Goal: Task Accomplishment & Management: Manage account settings

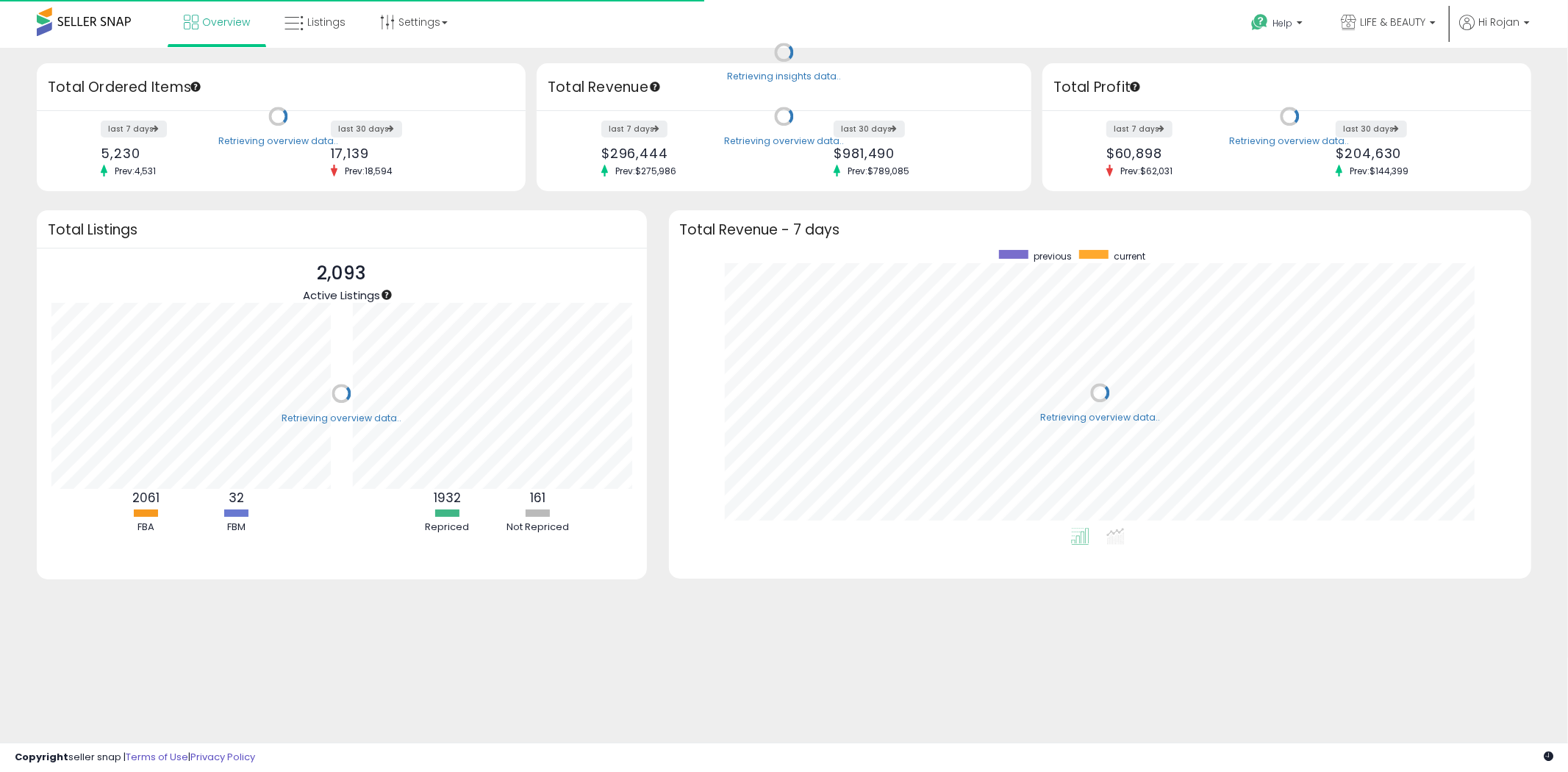
scroll to position [278, 833]
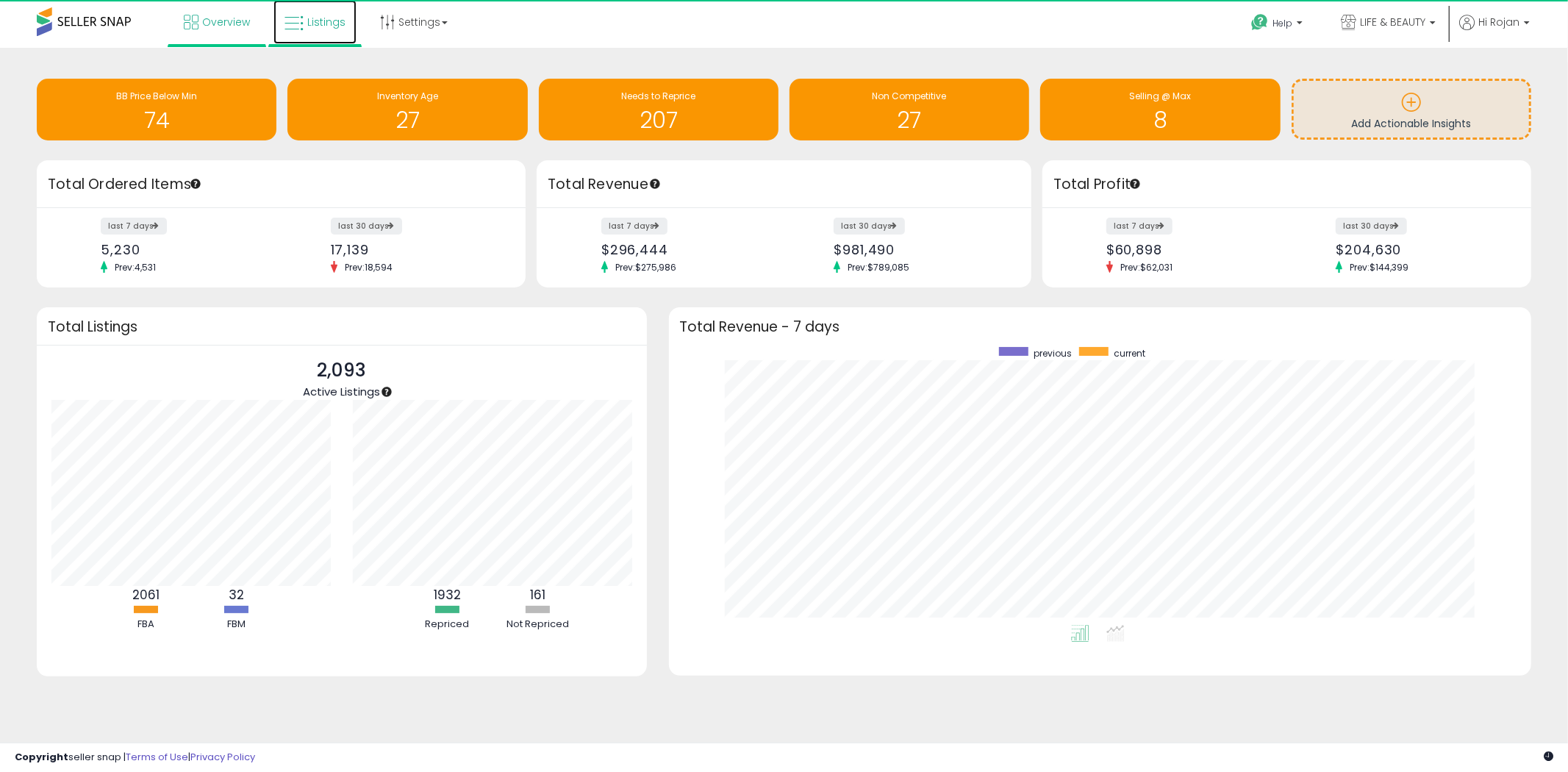
click at [321, 21] on span "Listings" at bounding box center [326, 22] width 38 height 15
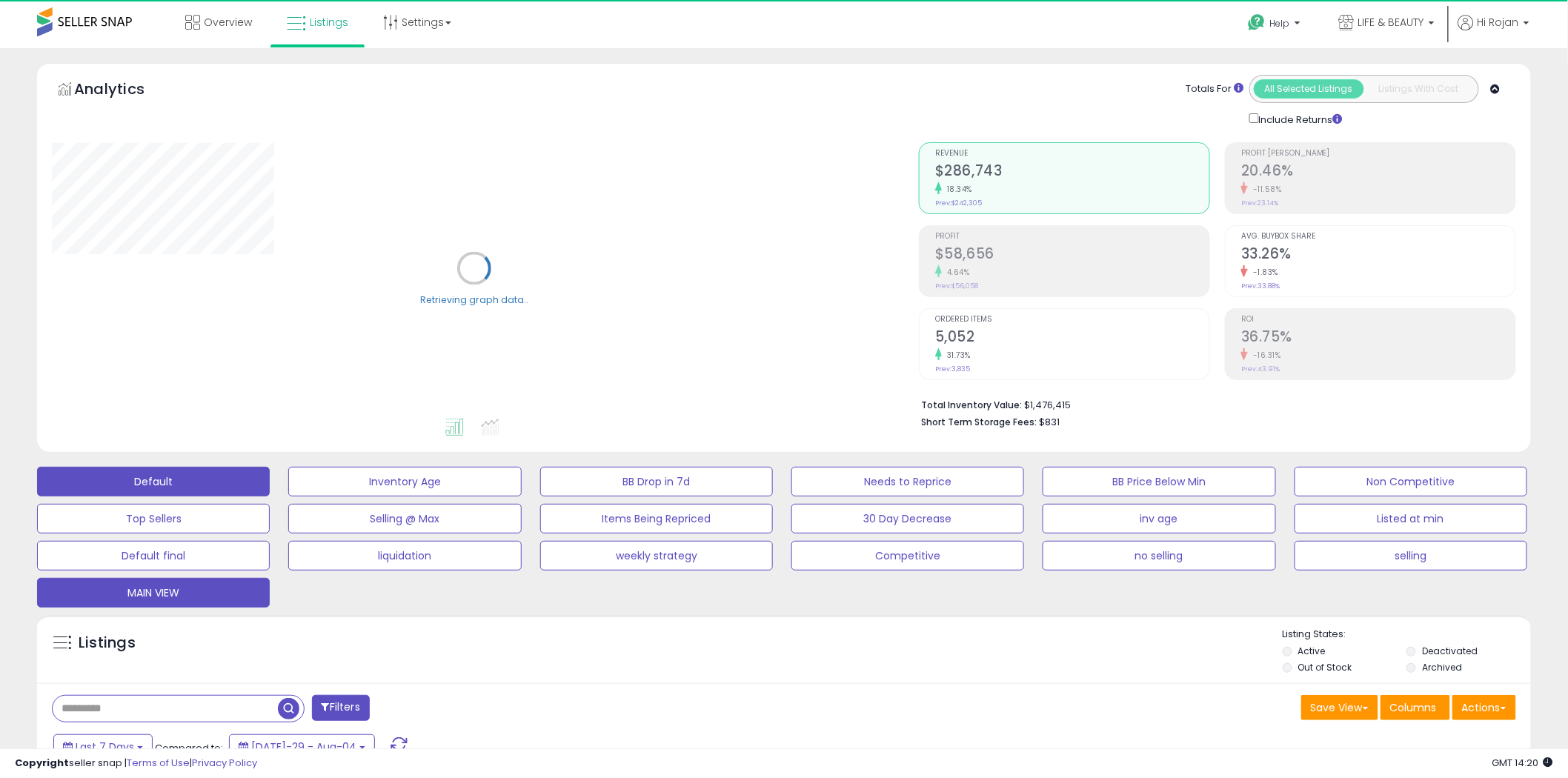
click at [289, 497] on button "MAIN VIEW" at bounding box center [405, 482] width 233 height 30
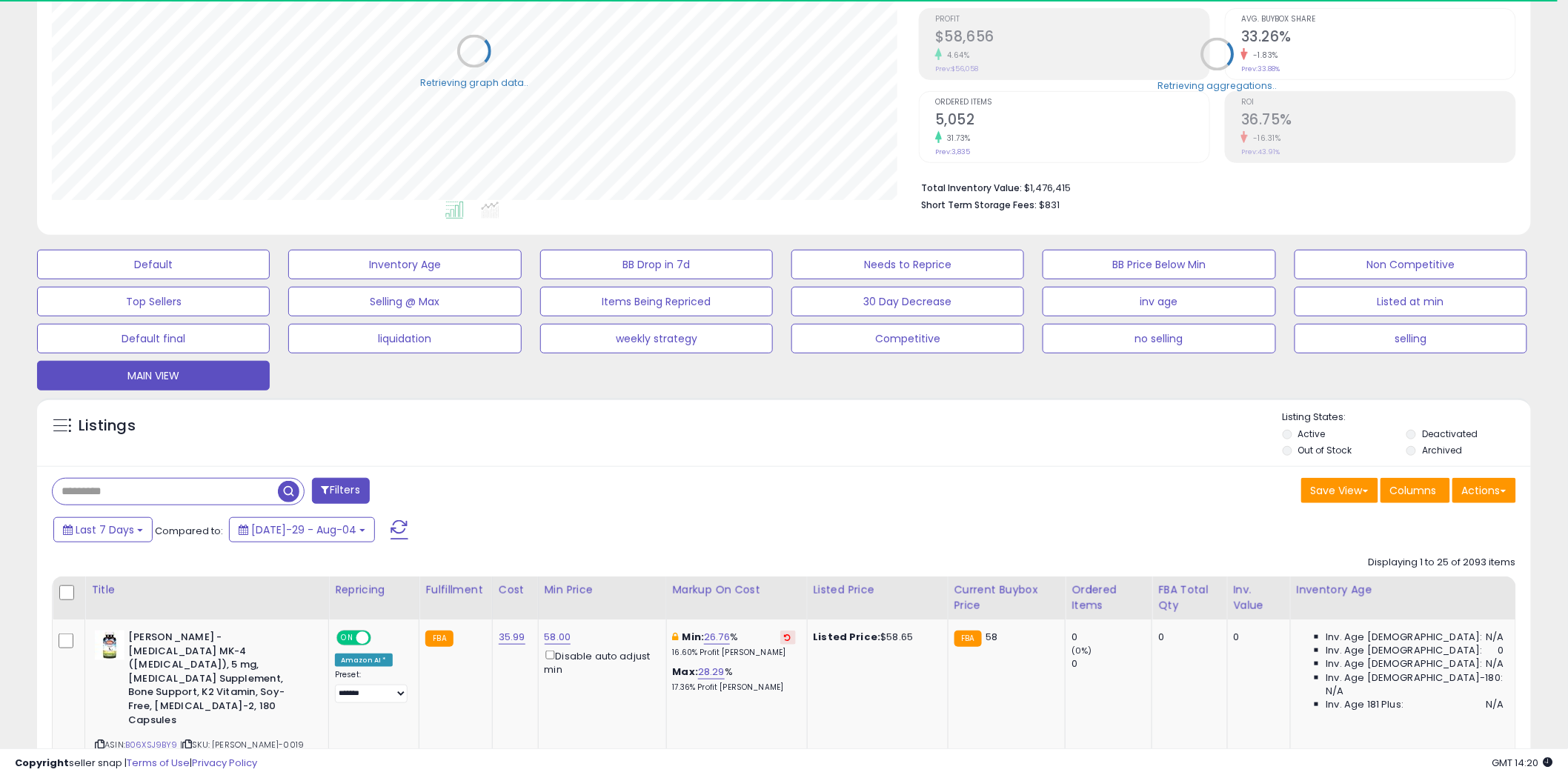
scroll to position [247, 0]
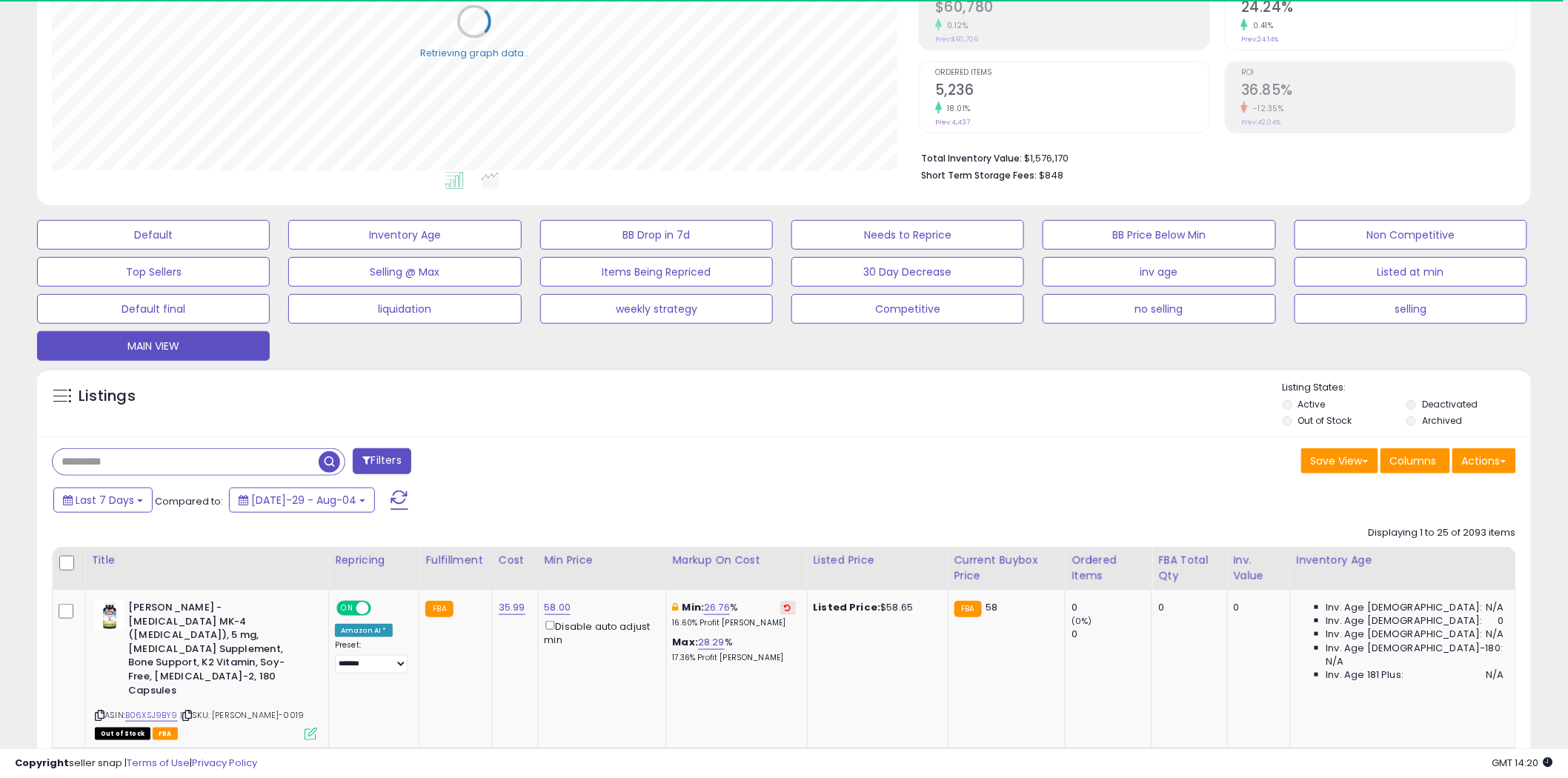
click at [128, 459] on input "text" at bounding box center [185, 462] width 266 height 26
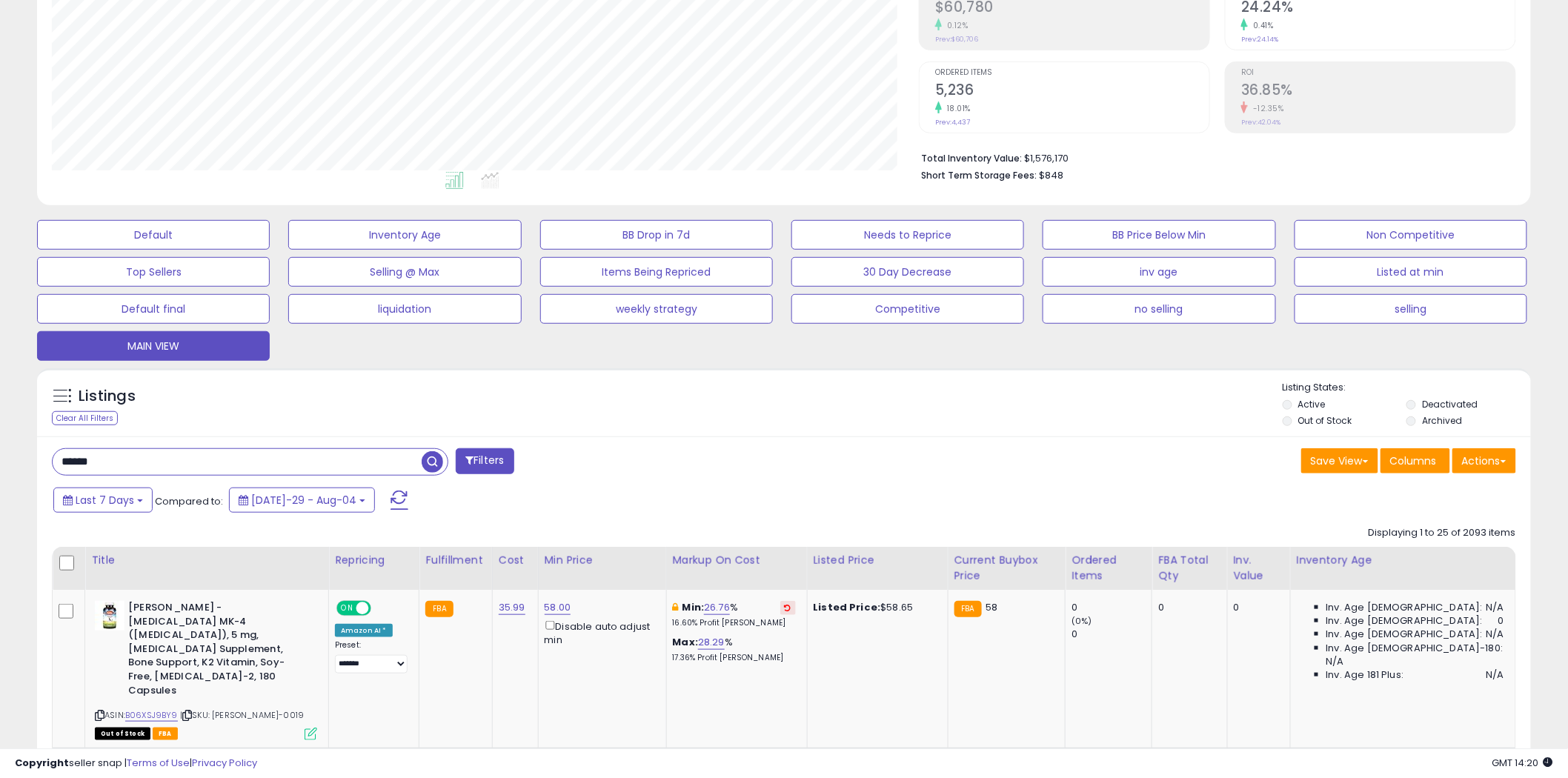
type input "******"
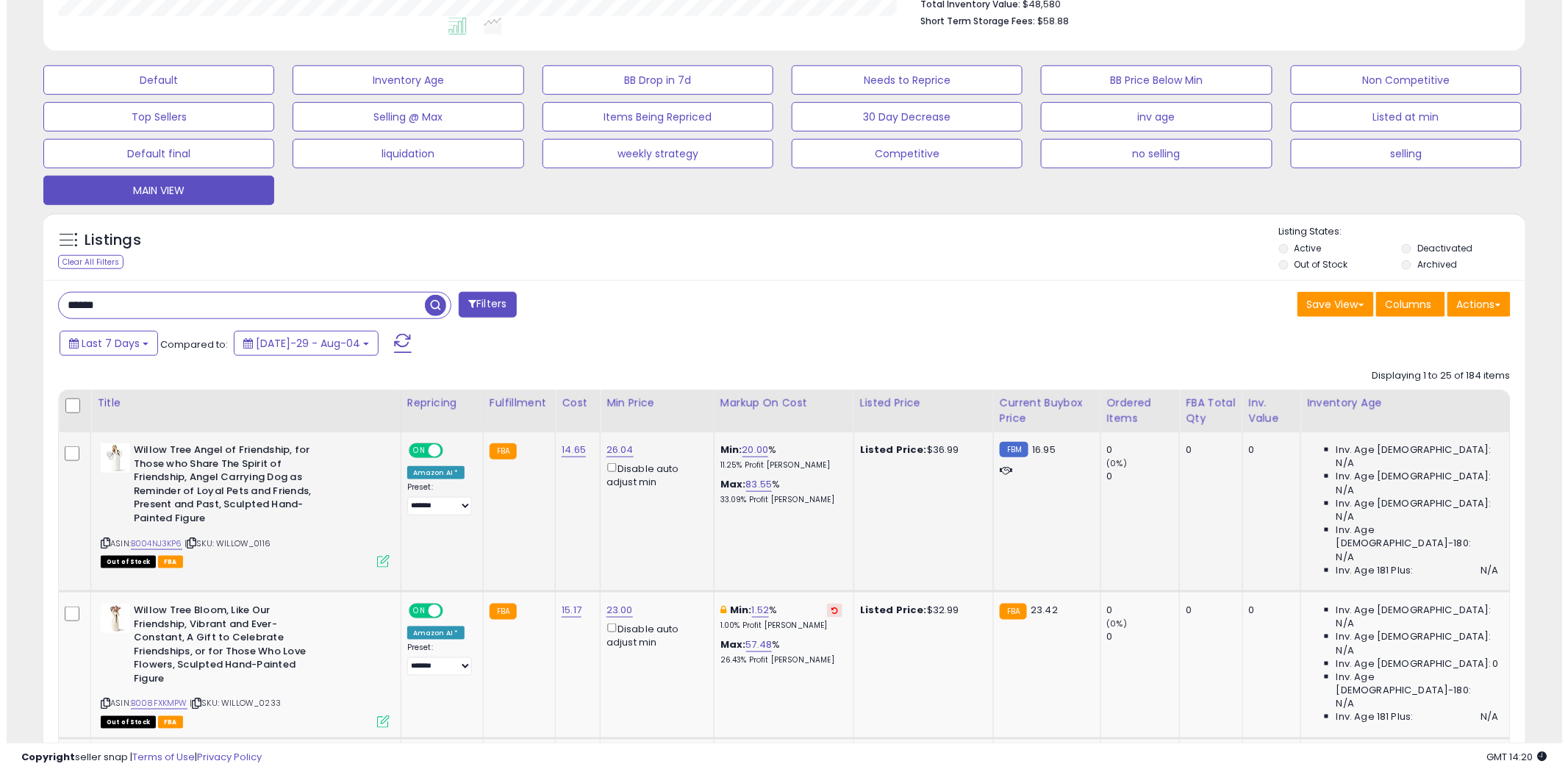
scroll to position [427, 0]
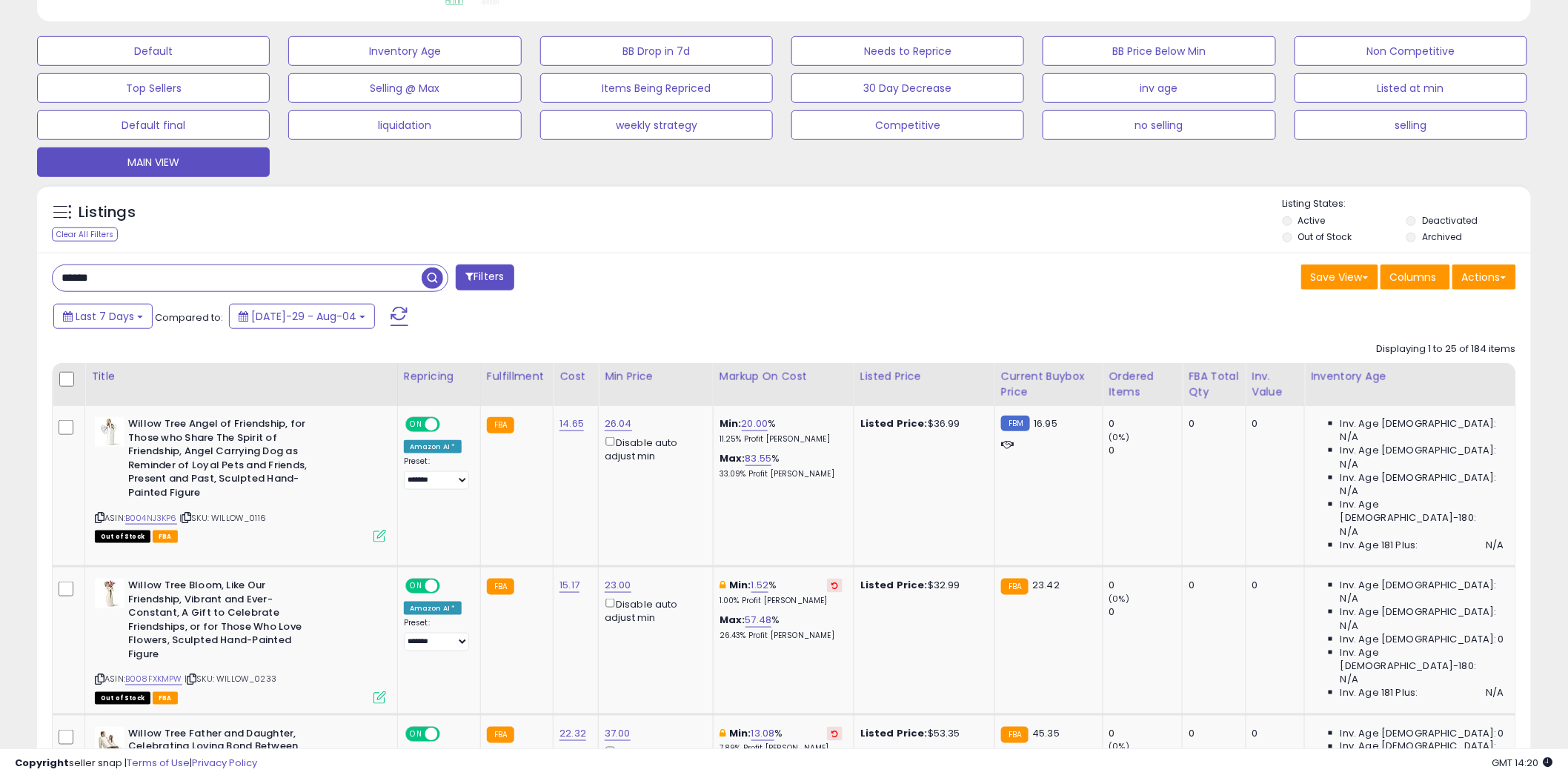
click at [505, 269] on button "Filters" at bounding box center [484, 278] width 58 height 26
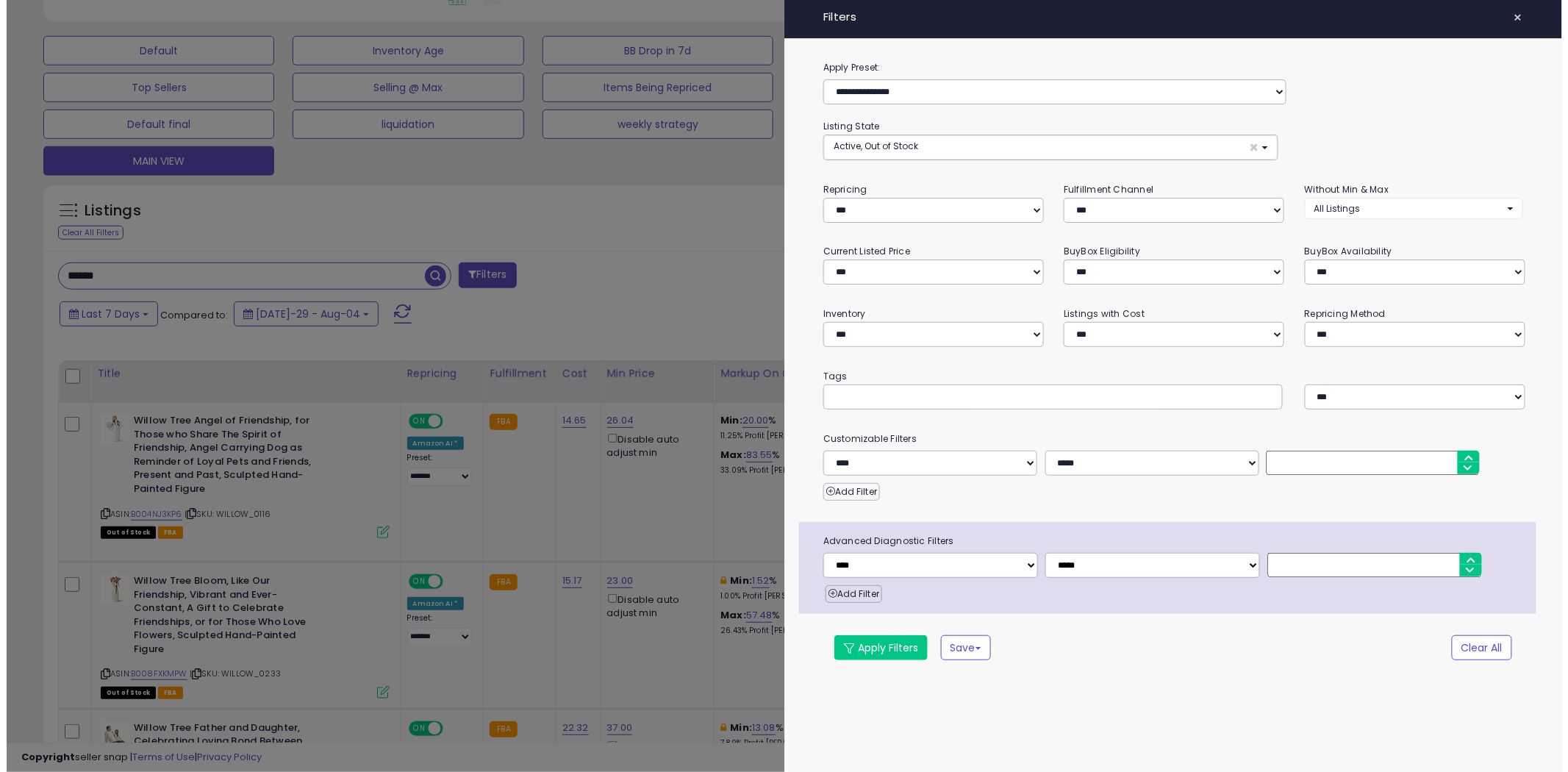
scroll to position [302, 868]
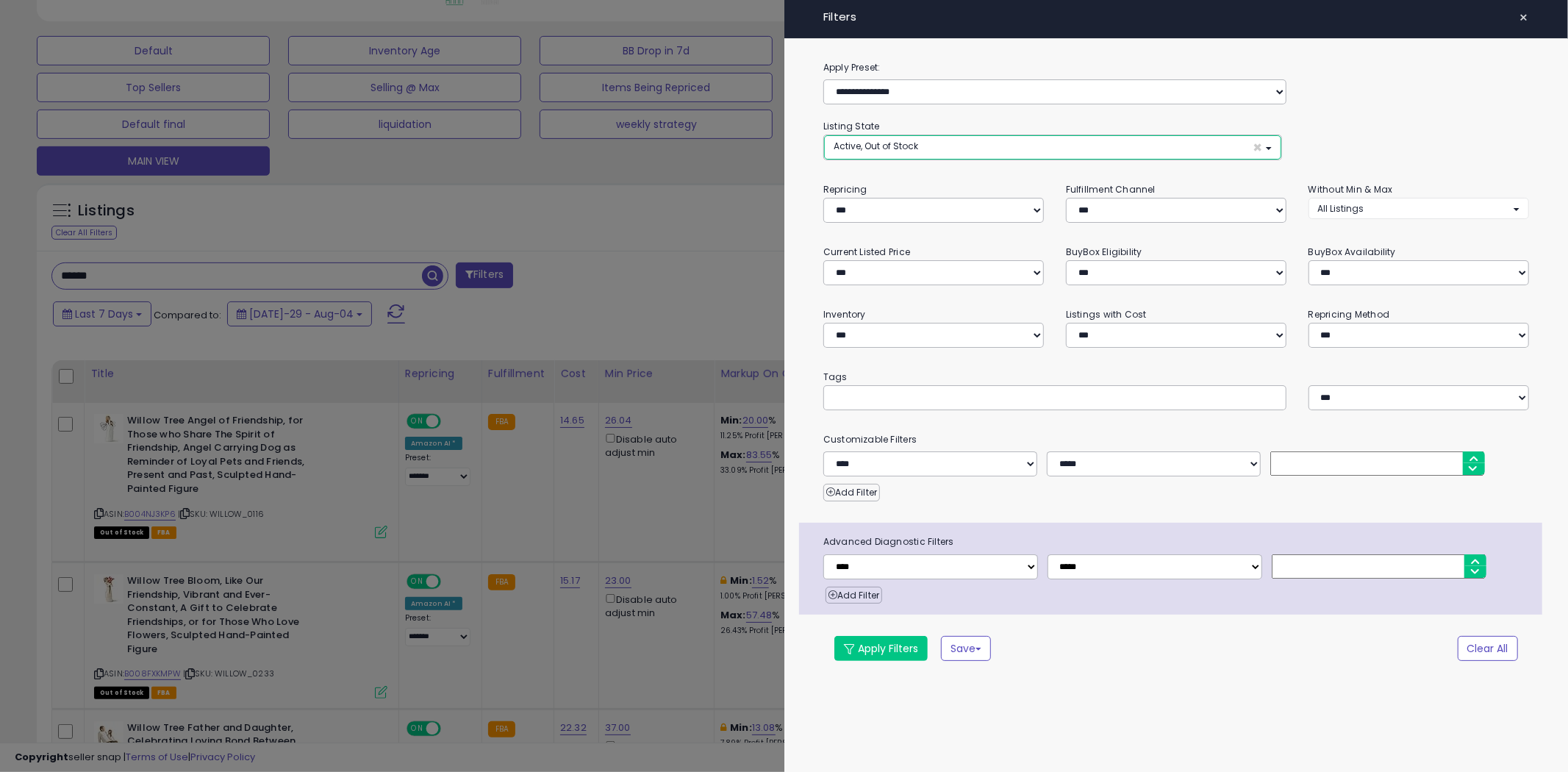
click at [961, 137] on button "Active, Out of Stock ×" at bounding box center [1052, 147] width 457 height 24
select select "**********"
click at [918, 200] on link "Out of Stock" at bounding box center [882, 203] width 110 height 23
click at [898, 658] on button "Apply Filters" at bounding box center [881, 648] width 94 height 25
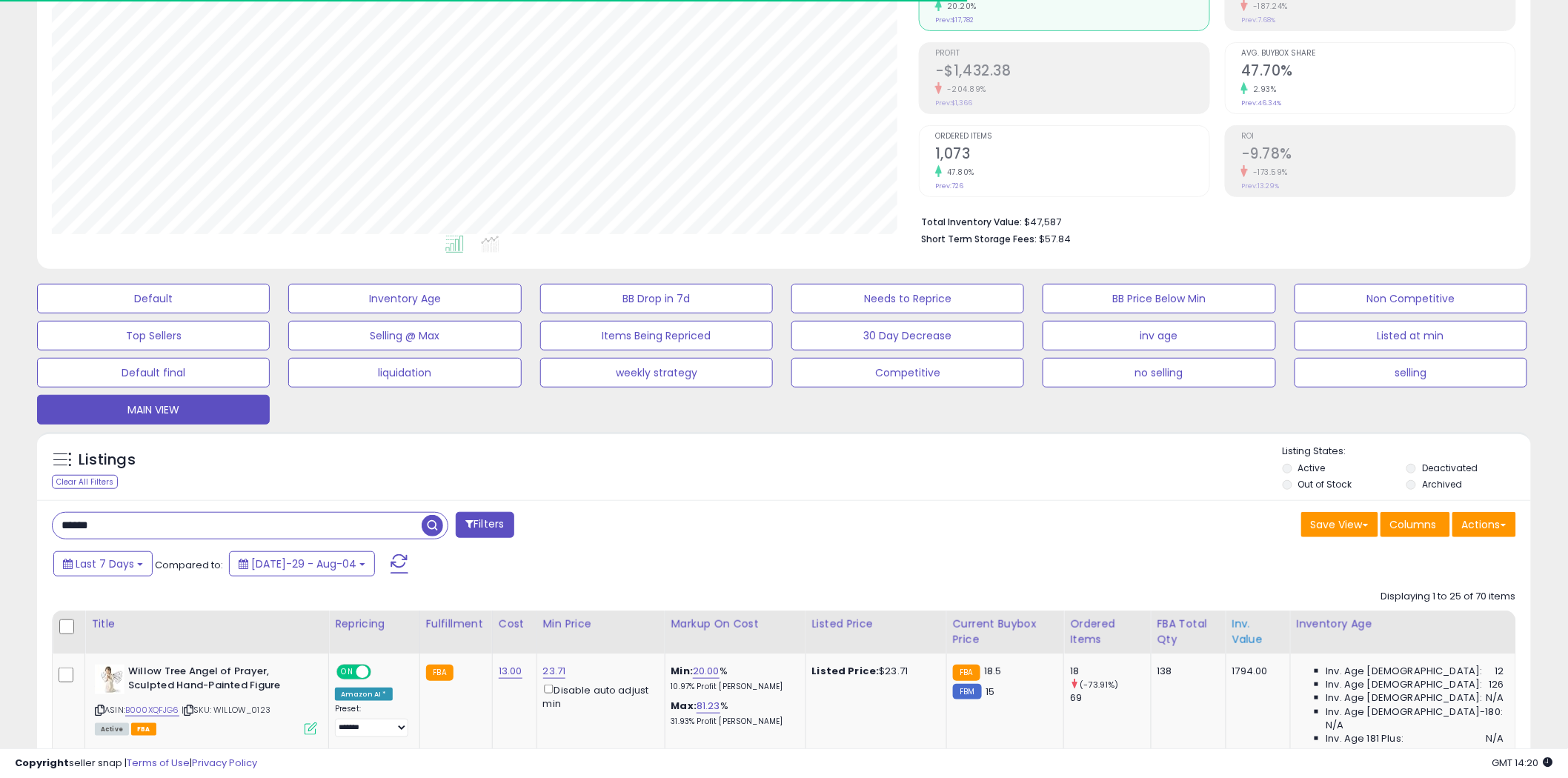
scroll to position [304, 868]
click at [1285, 623] on div "Inv. value" at bounding box center [1258, 632] width 52 height 31
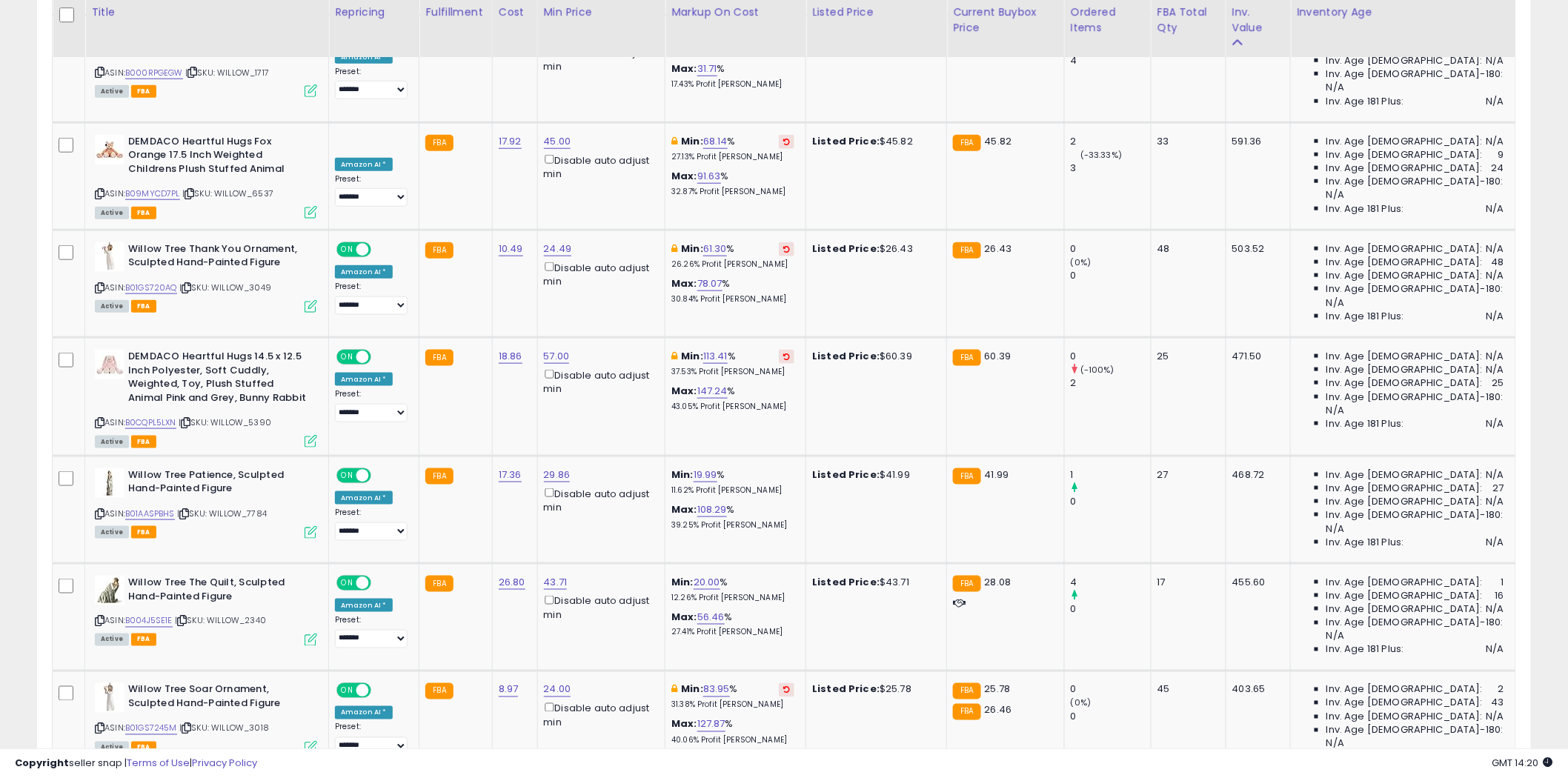
scroll to position [2908, 0]
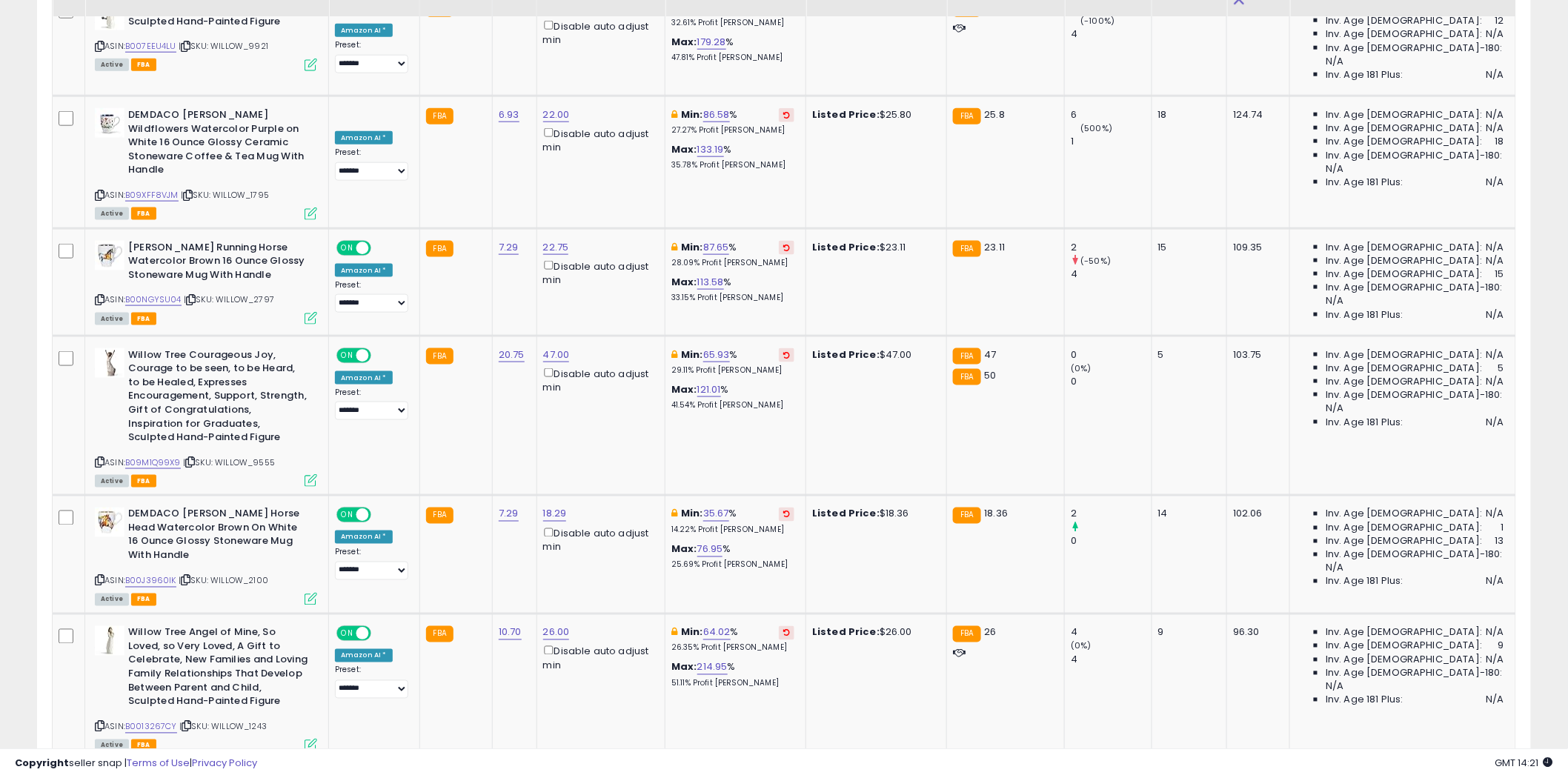
scroll to position [0, 0]
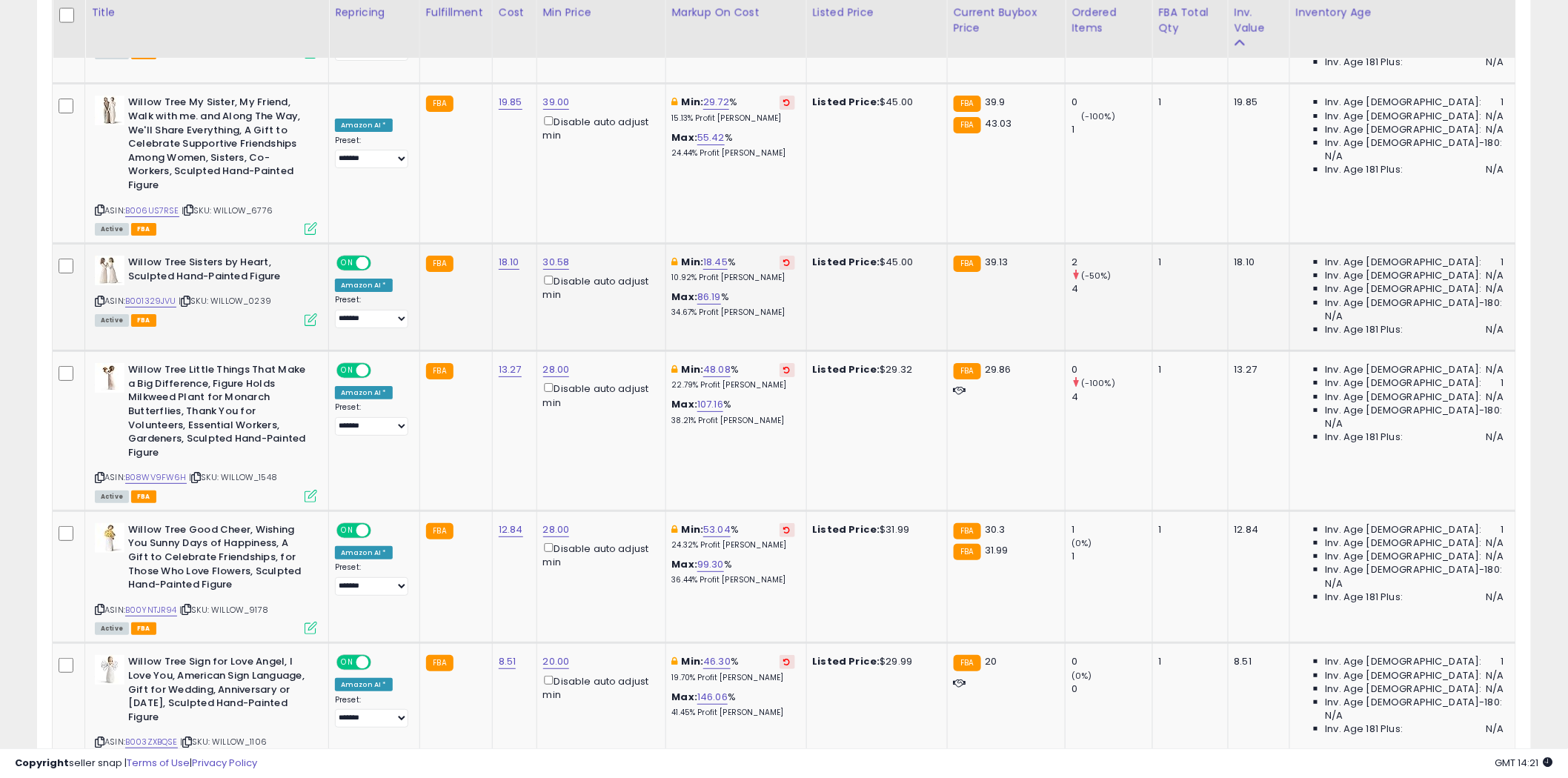
click at [791, 259] on icon at bounding box center [788, 262] width 7 height 7
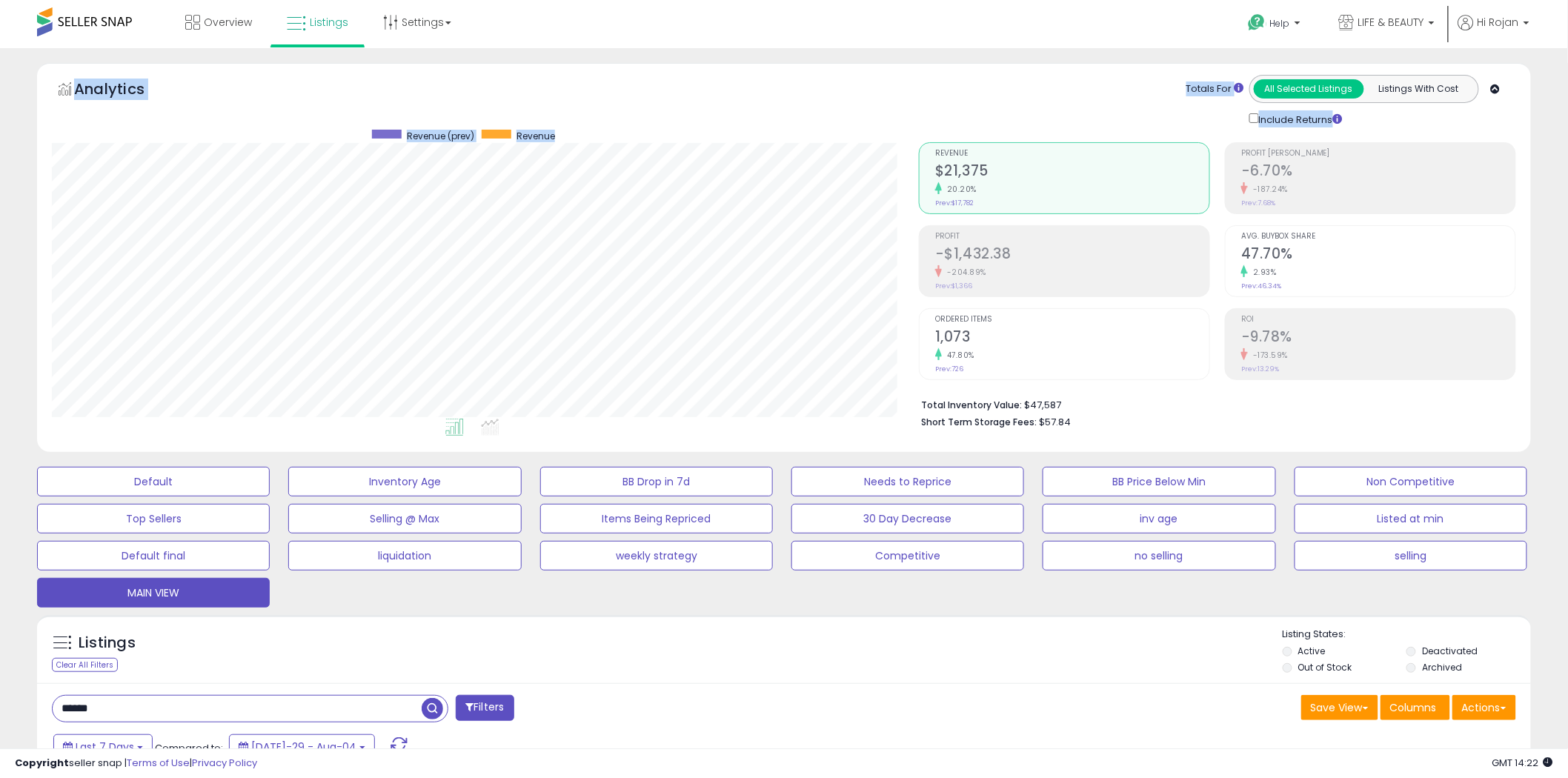
drag, startPoint x: 33, startPoint y: 82, endPoint x: 38, endPoint y: 134, distance: 52.2
click at [52, 105] on div "Analytics Totals For All Selected Listings Listings With Cost Include Returns" at bounding box center [784, 260] width 1516 height 396
drag, startPoint x: 38, startPoint y: 134, endPoint x: 47, endPoint y: 145, distance: 14.2
click at [38, 135] on div "Analytics Totals For All Selected Listings Listings With Cost Include Returns" at bounding box center [784, 257] width 1495 height 389
click at [50, 146] on div "Retrieving graph data.. Revenue (prev) Revenue" at bounding box center [475, 280] width 868 height 304
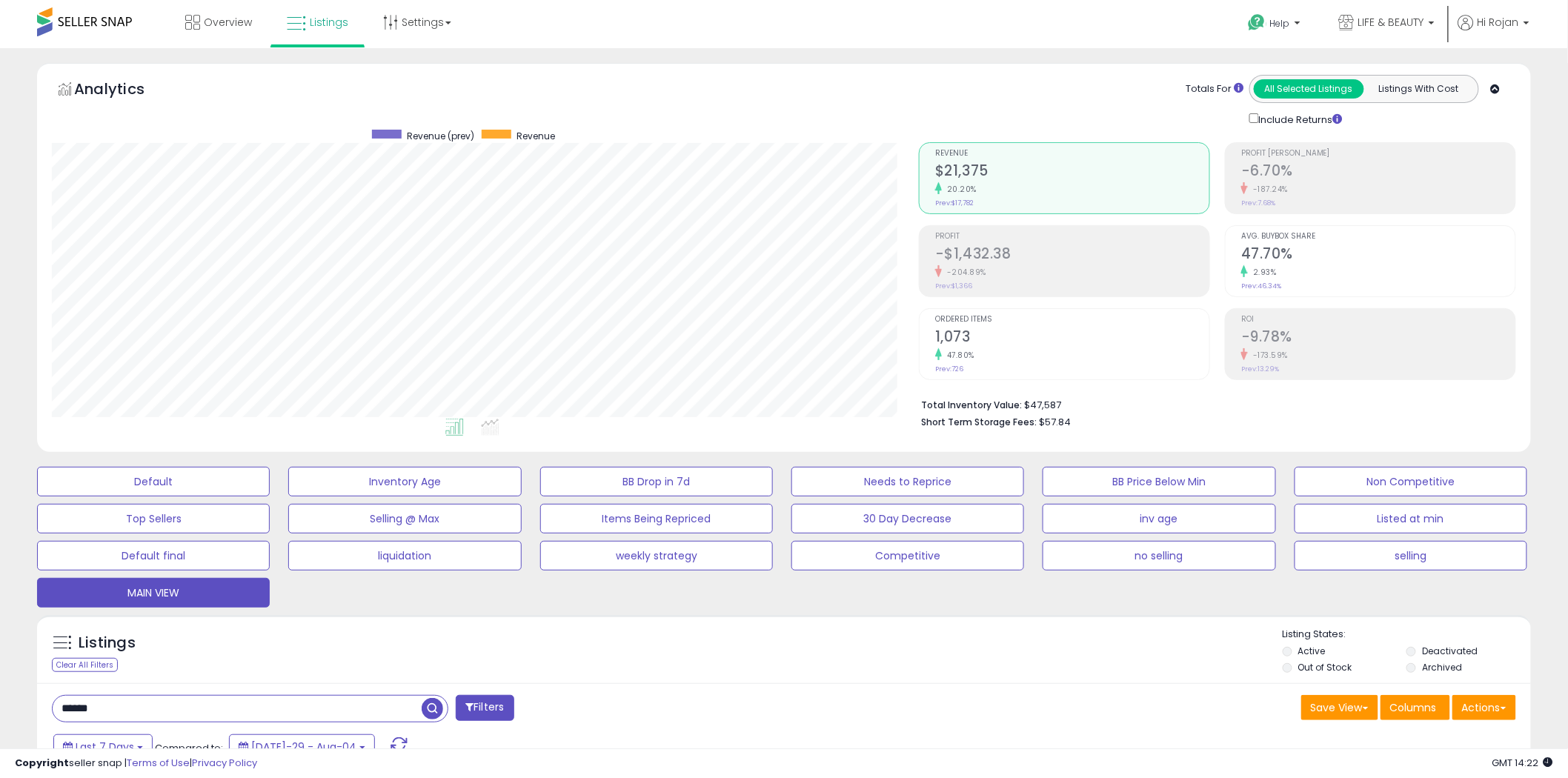
click at [758, 445] on div "Analytics Totals For All Selected Listings Listings With Cost Include Returns" at bounding box center [784, 257] width 1495 height 389
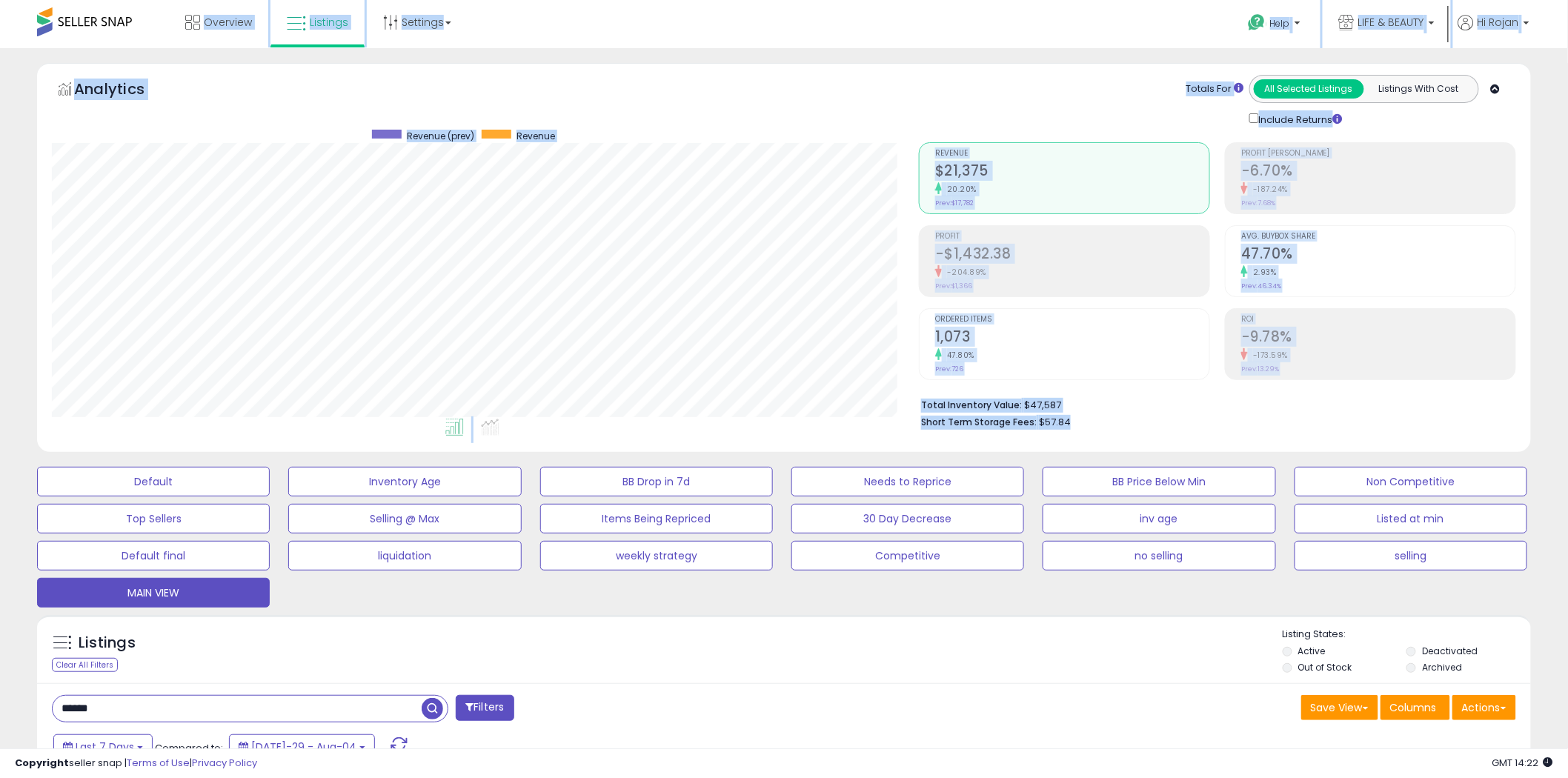
drag, startPoint x: 1277, startPoint y: 422, endPoint x: 299, endPoint y: 24, distance: 1055.9
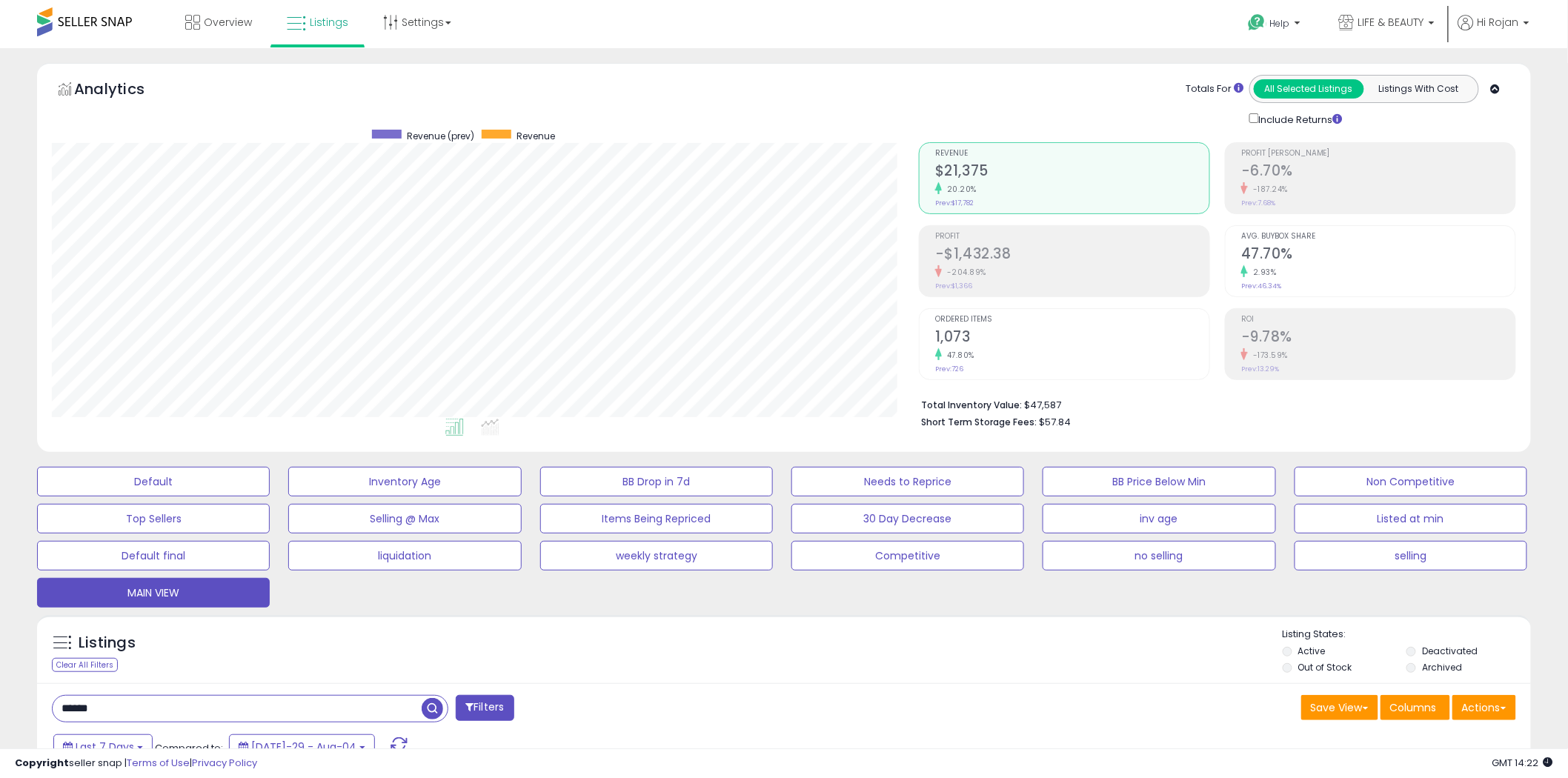
click at [536, 27] on div "Overview Listings Settings" at bounding box center [507, 31] width 1038 height 63
click at [455, 27] on link "Settings" at bounding box center [416, 22] width 90 height 45
click at [492, 27] on div "Overview Listings Settings" at bounding box center [507, 31] width 1038 height 63
click at [457, 24] on link "Settings" at bounding box center [416, 22] width 90 height 45
click at [458, 24] on link "Settings" at bounding box center [416, 22] width 90 height 45
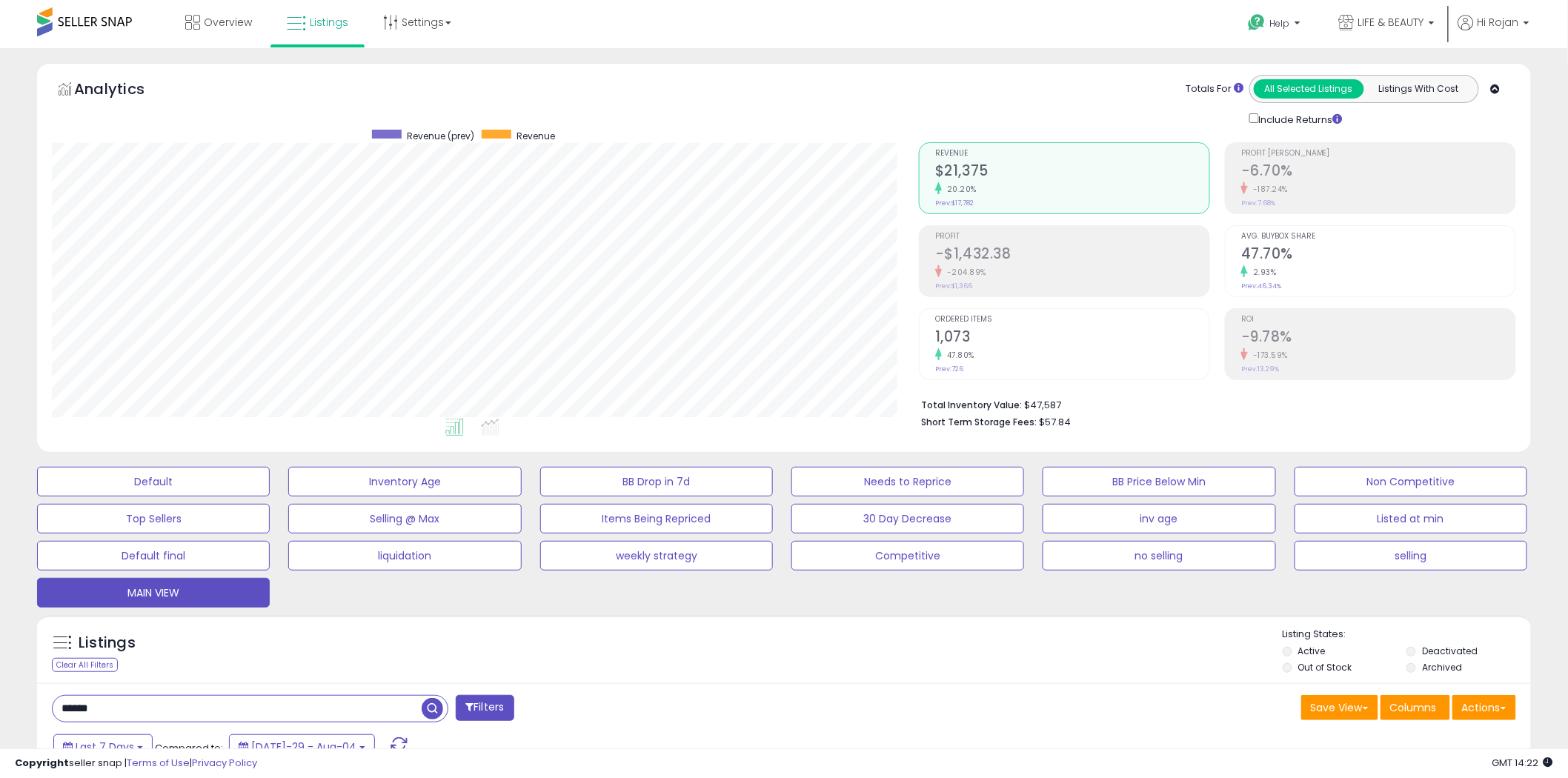
click at [557, 40] on div "Overview Listings Settings" at bounding box center [507, 31] width 1038 height 63
click at [1013, 98] on div "Totals For All Selected Listings Listings With Cost Include Returns" at bounding box center [1212, 101] width 586 height 52
click at [1532, 26] on li "Hi Rojan Account Profile Logout" at bounding box center [1494, 33] width 81 height 37
click at [1517, 26] on span "Hi Rojan" at bounding box center [1498, 22] width 41 height 15
click at [1500, 158] on link "Logout" at bounding box center [1496, 156] width 32 height 14
